Goal: Task Accomplishment & Management: Manage account settings

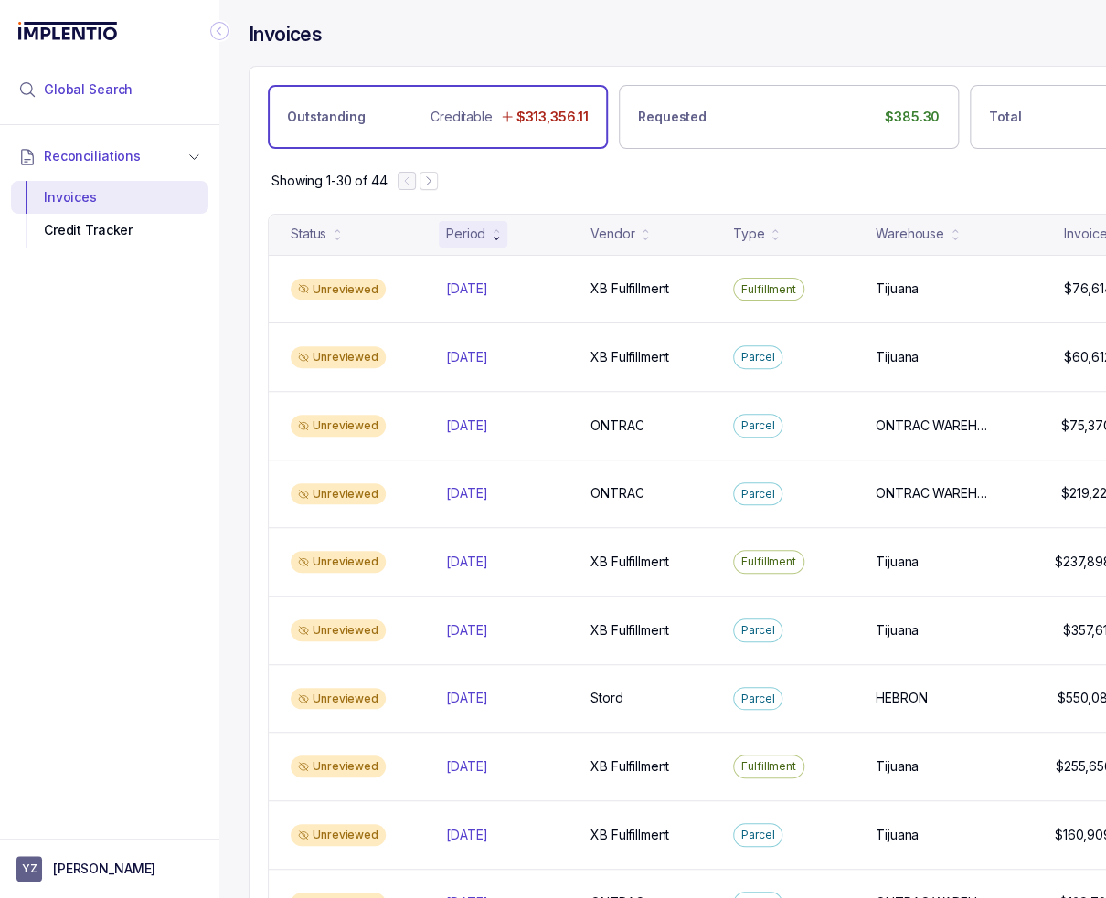
drag, startPoint x: 111, startPoint y: 87, endPoint x: 121, endPoint y: 84, distance: 10.4
click at [111, 86] on span "Global Search" at bounding box center [88, 89] width 89 height 18
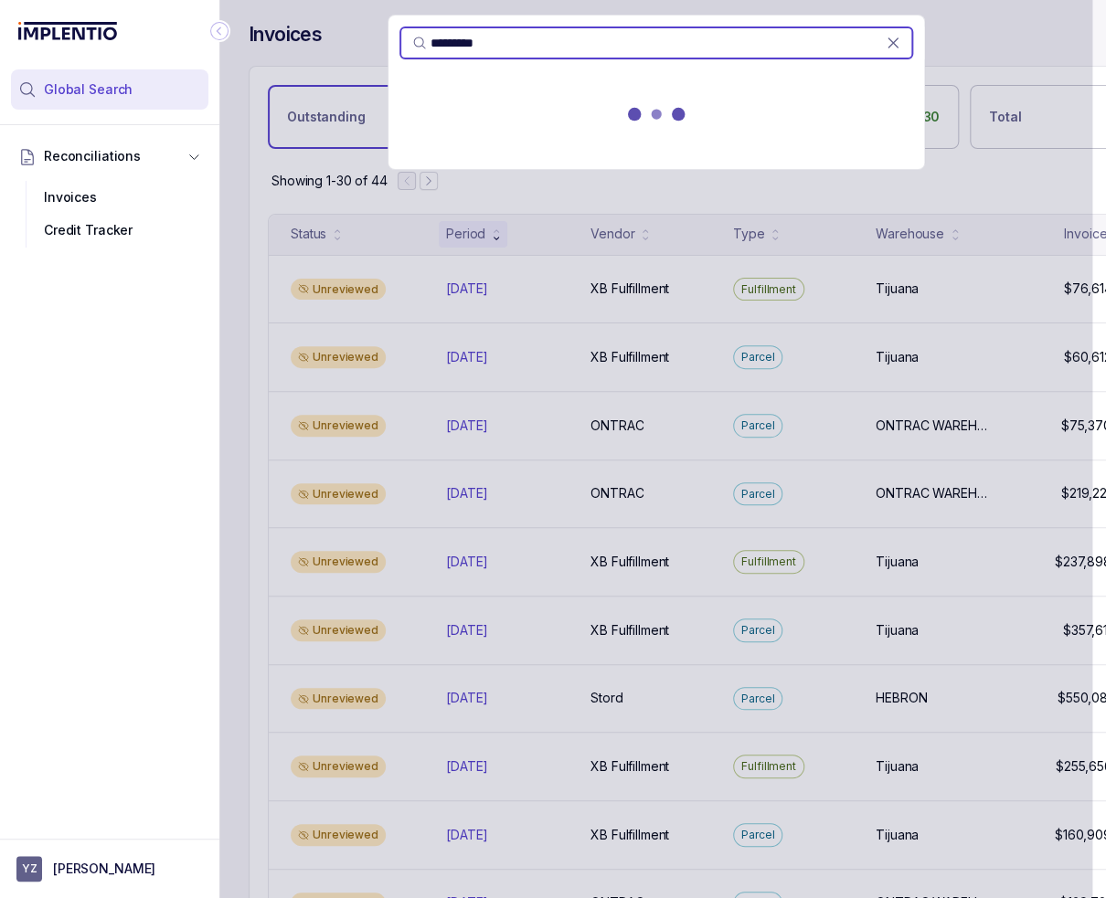
type input "*********"
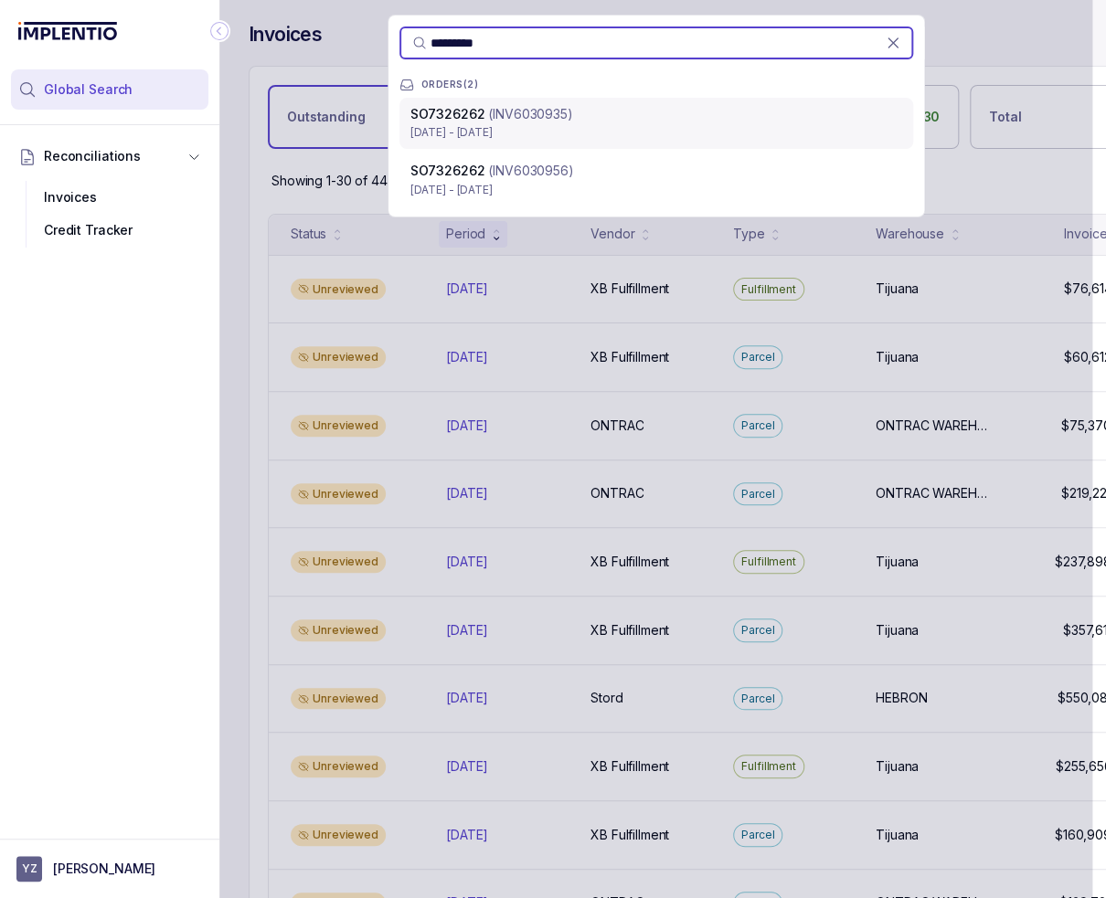
click at [668, 124] on p "Apr 25 - Apr 25, 2025" at bounding box center [656, 132] width 492 height 18
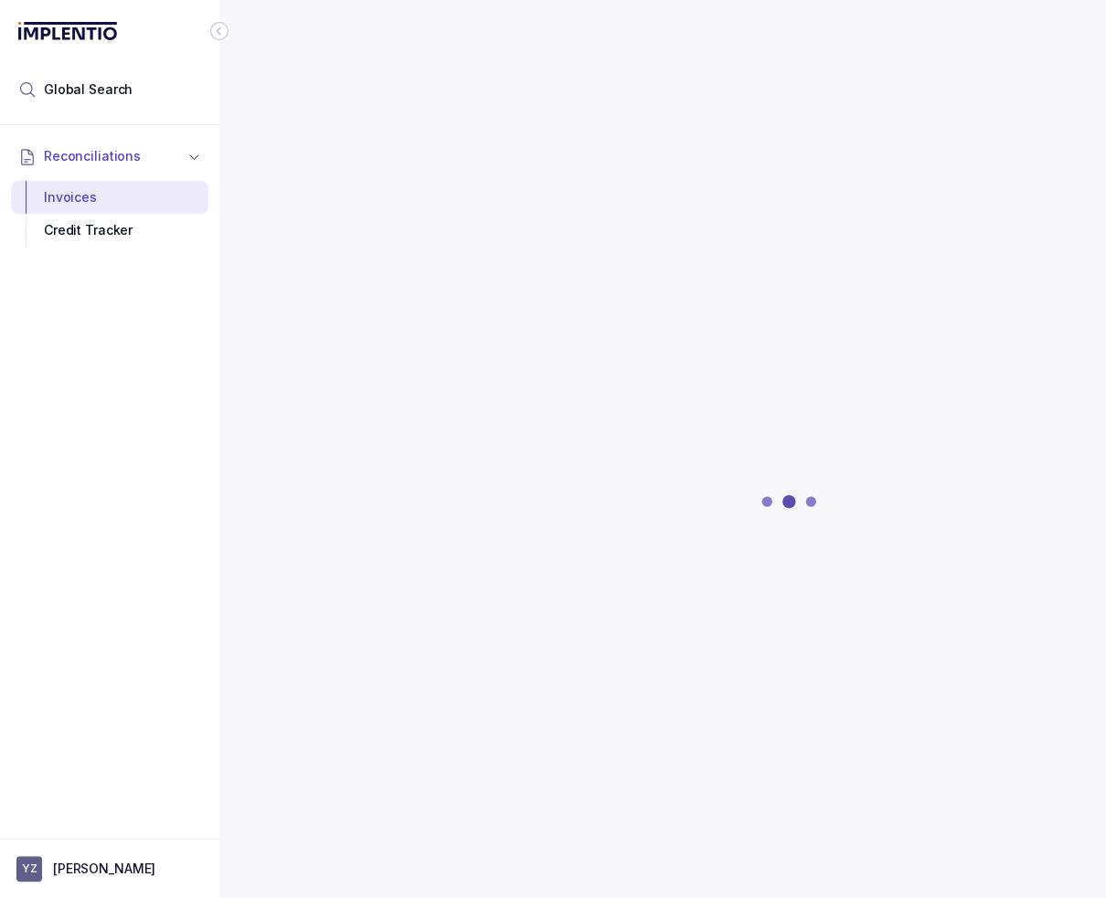
click at [222, 32] on icon "Collapse Icon" at bounding box center [219, 31] width 18 height 18
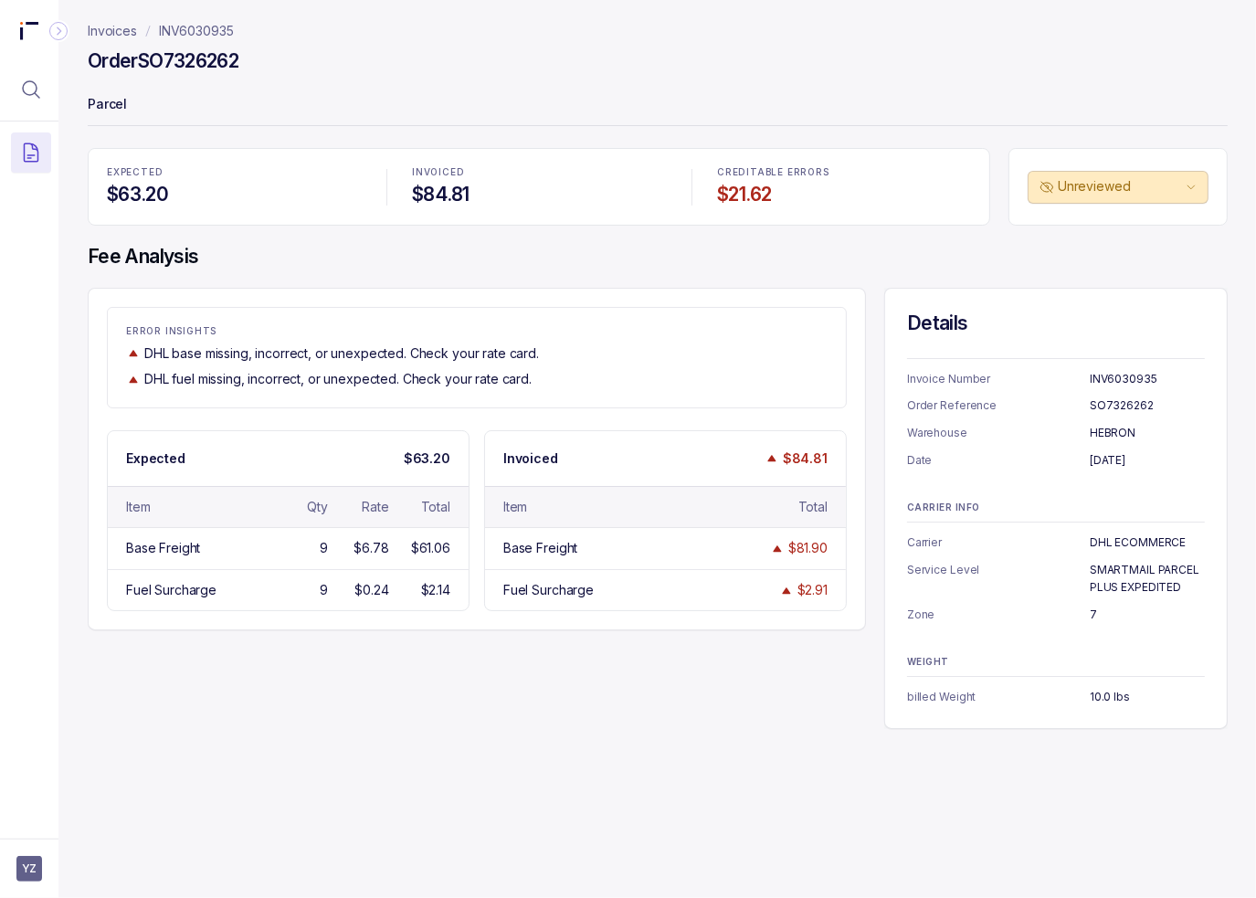
click at [467, 757] on div "Invoices INV6030935 Order SO7326262 Parcel EXPECTED $63.20 INVOICED $84.81 CRED…" at bounding box center [650, 449] width 1184 height 898
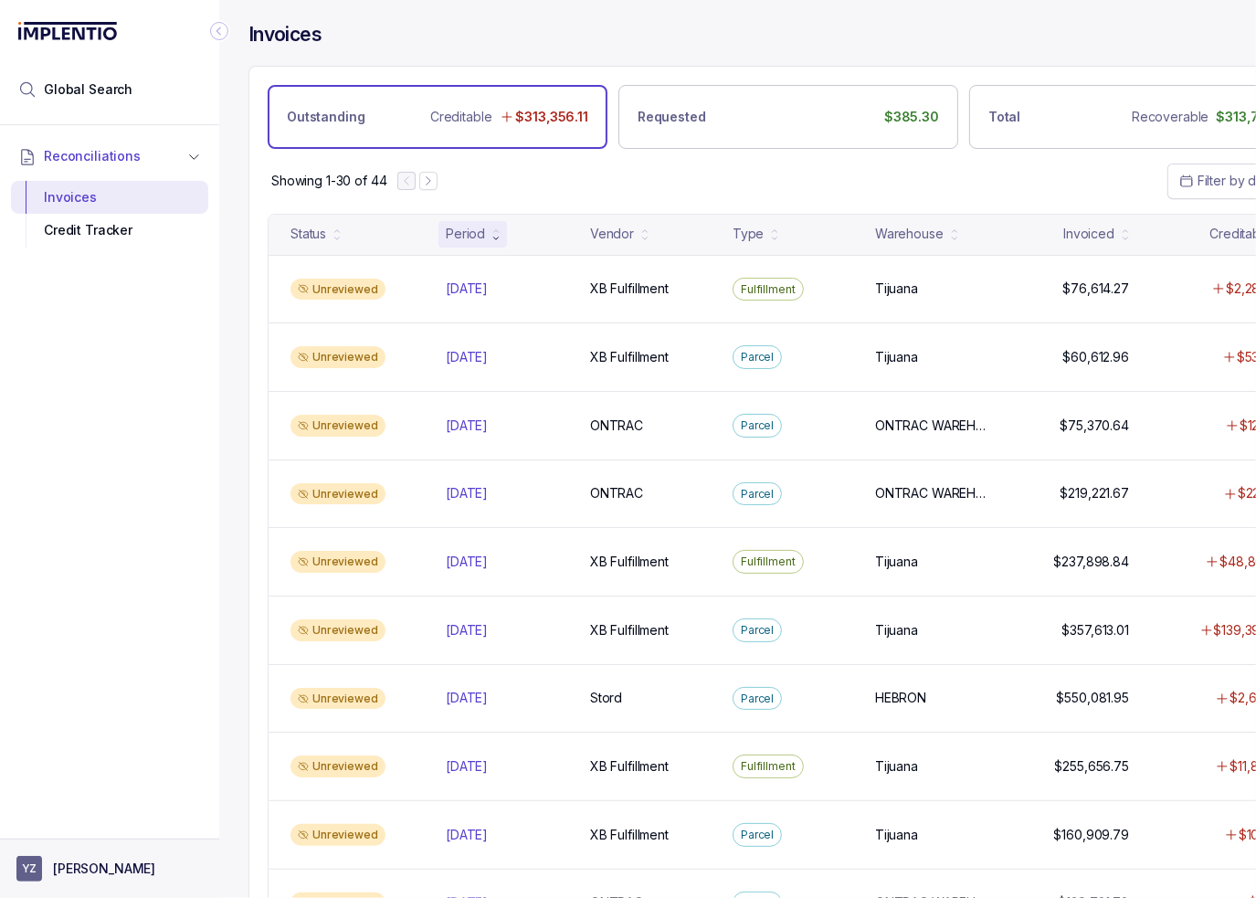
click at [128, 882] on aside "YZ [PERSON_NAME]" at bounding box center [109, 868] width 219 height 59
click at [101, 862] on p "[PERSON_NAME]" at bounding box center [104, 869] width 102 height 18
click at [85, 826] on p "Logout" at bounding box center [121, 829] width 152 height 18
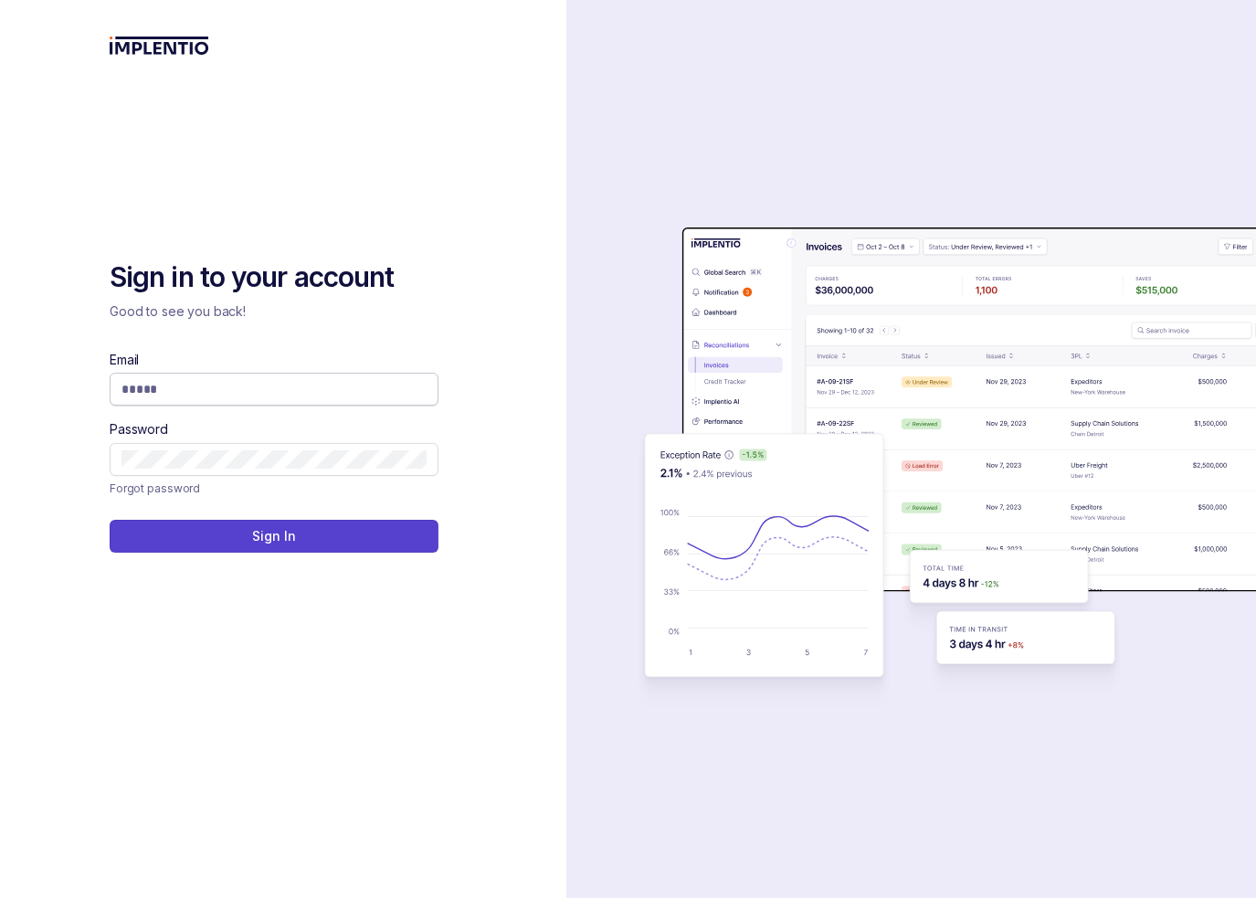
click at [178, 397] on input "Email" at bounding box center [274, 389] width 305 height 18
type input "**********"
